Goal: Task Accomplishment & Management: Manage account settings

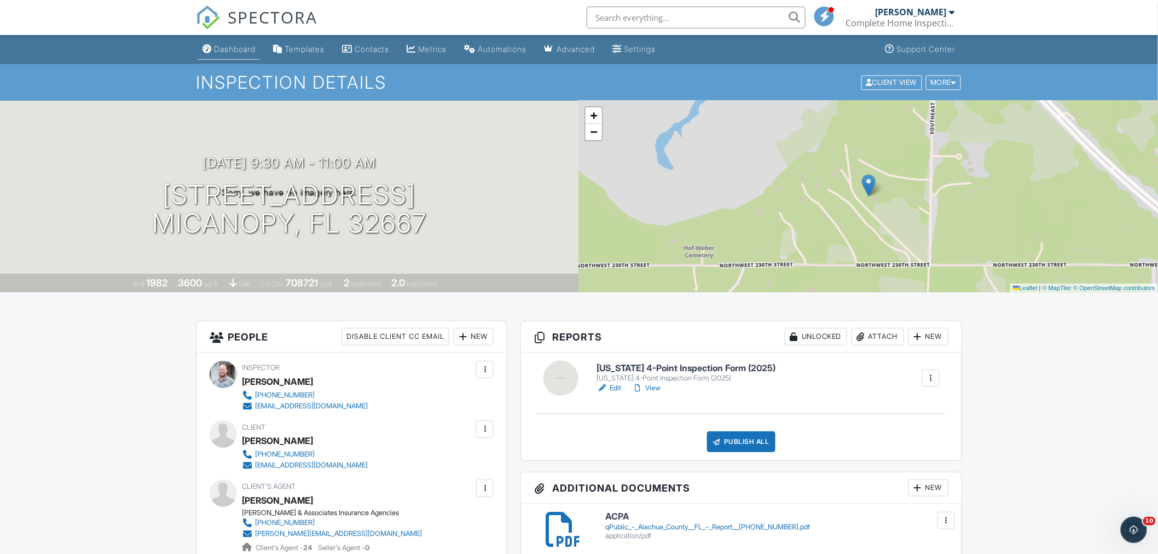
click at [224, 45] on div "Dashboard" at bounding box center [235, 48] width 42 height 9
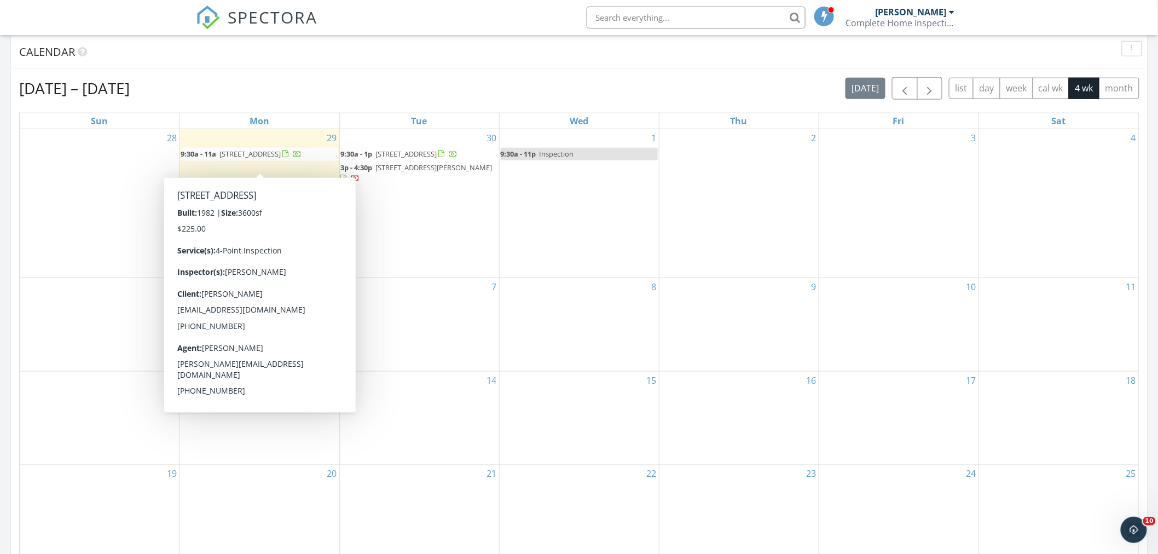
click at [253, 150] on span "5824 SE 185 Ave, Micanopy 32667" at bounding box center [250, 154] width 61 height 10
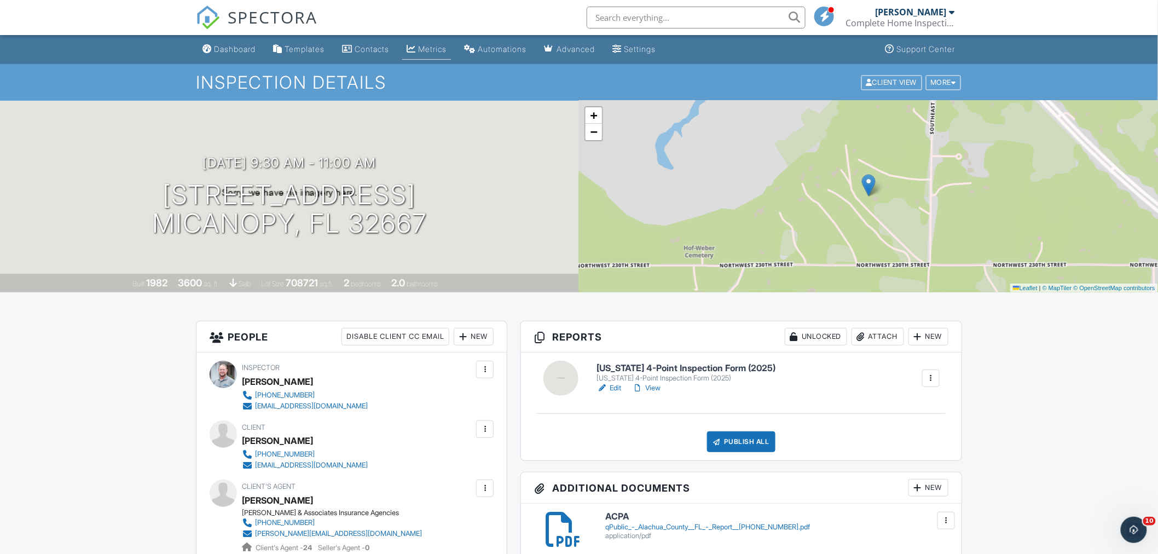
click at [439, 50] on div "Metrics" at bounding box center [432, 48] width 28 height 9
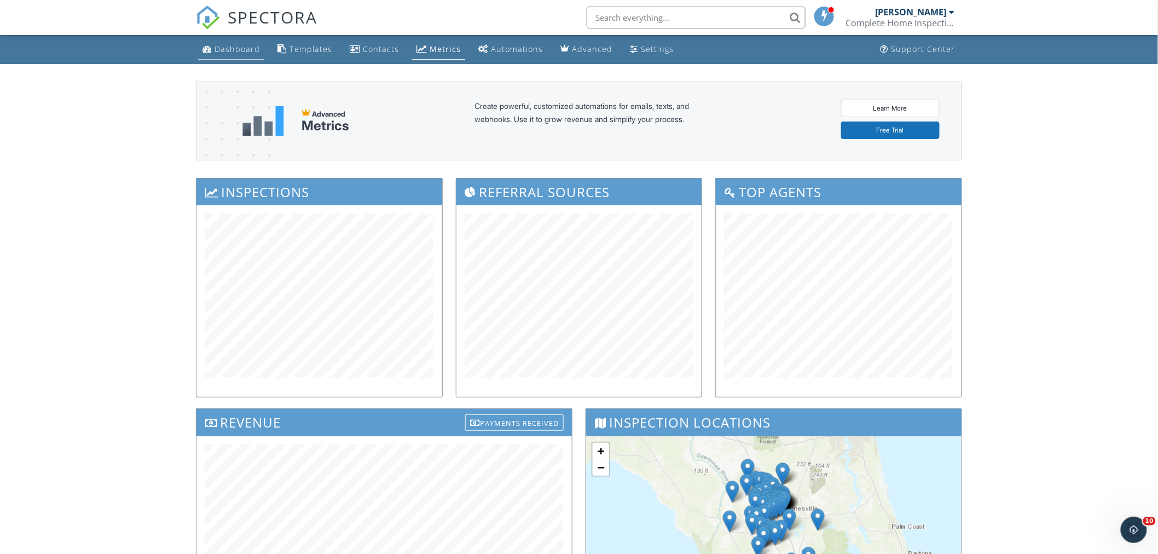
click at [243, 51] on div "Dashboard" at bounding box center [237, 49] width 45 height 10
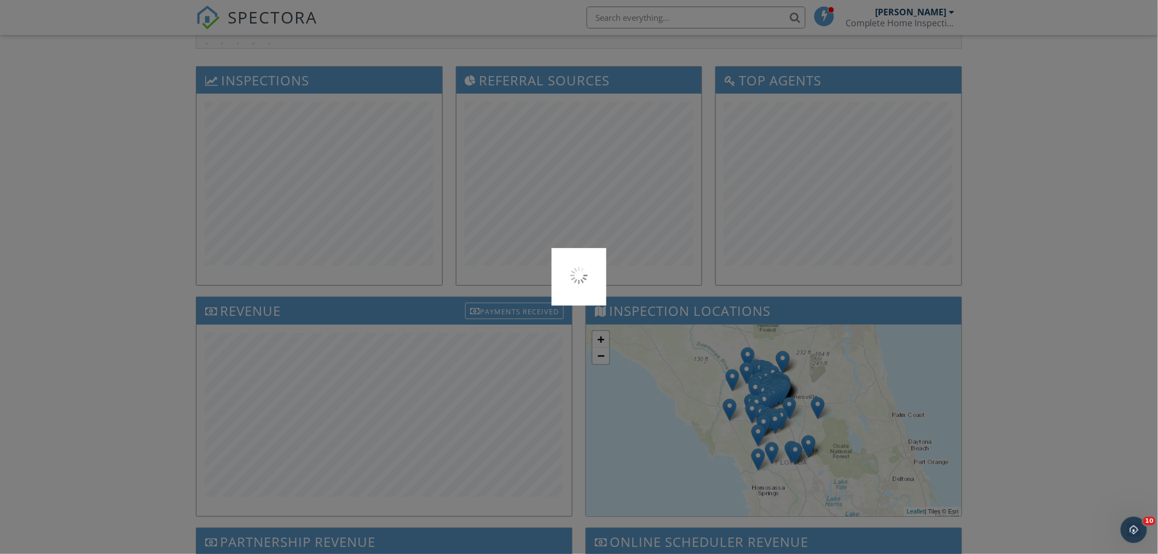
scroll to position [121, 0]
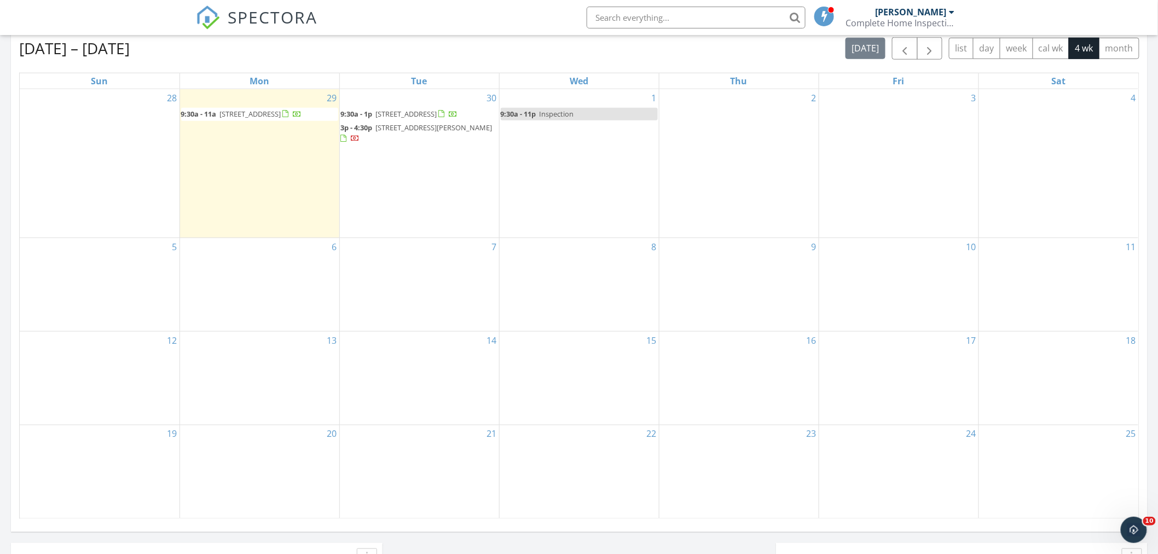
click at [592, 115] on link "9:30a - 11p Inspection" at bounding box center [579, 114] width 157 height 13
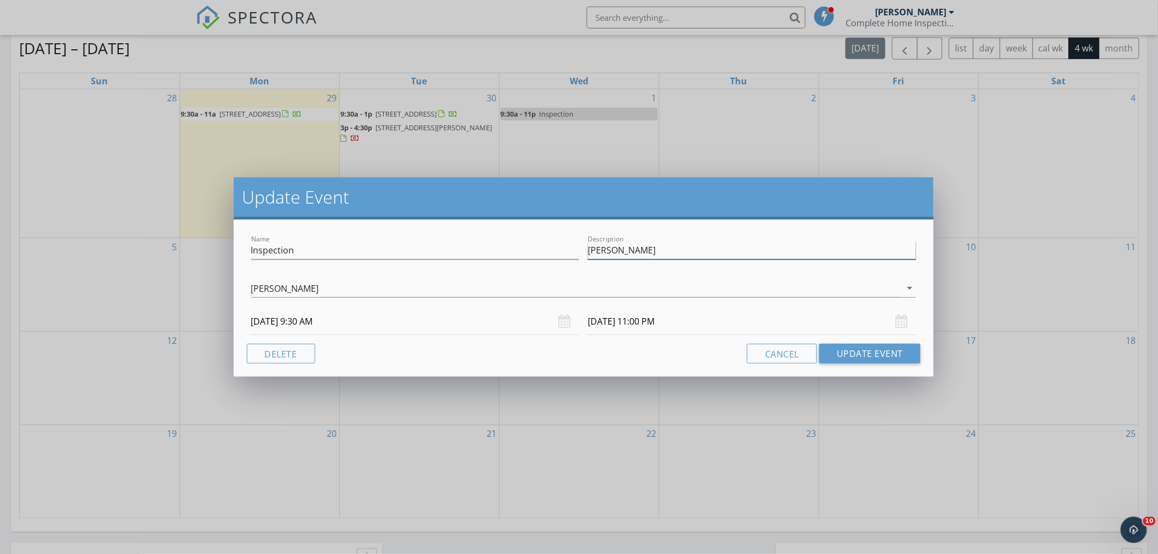
click at [630, 243] on input "[PERSON_NAME]" at bounding box center [752, 250] width 328 height 18
type input "[PERSON_NAME] - $497.51 + $100.00 for 4-Point"
click at [880, 346] on button "Update Event" at bounding box center [869, 354] width 101 height 20
